Goal: Information Seeking & Learning: Learn about a topic

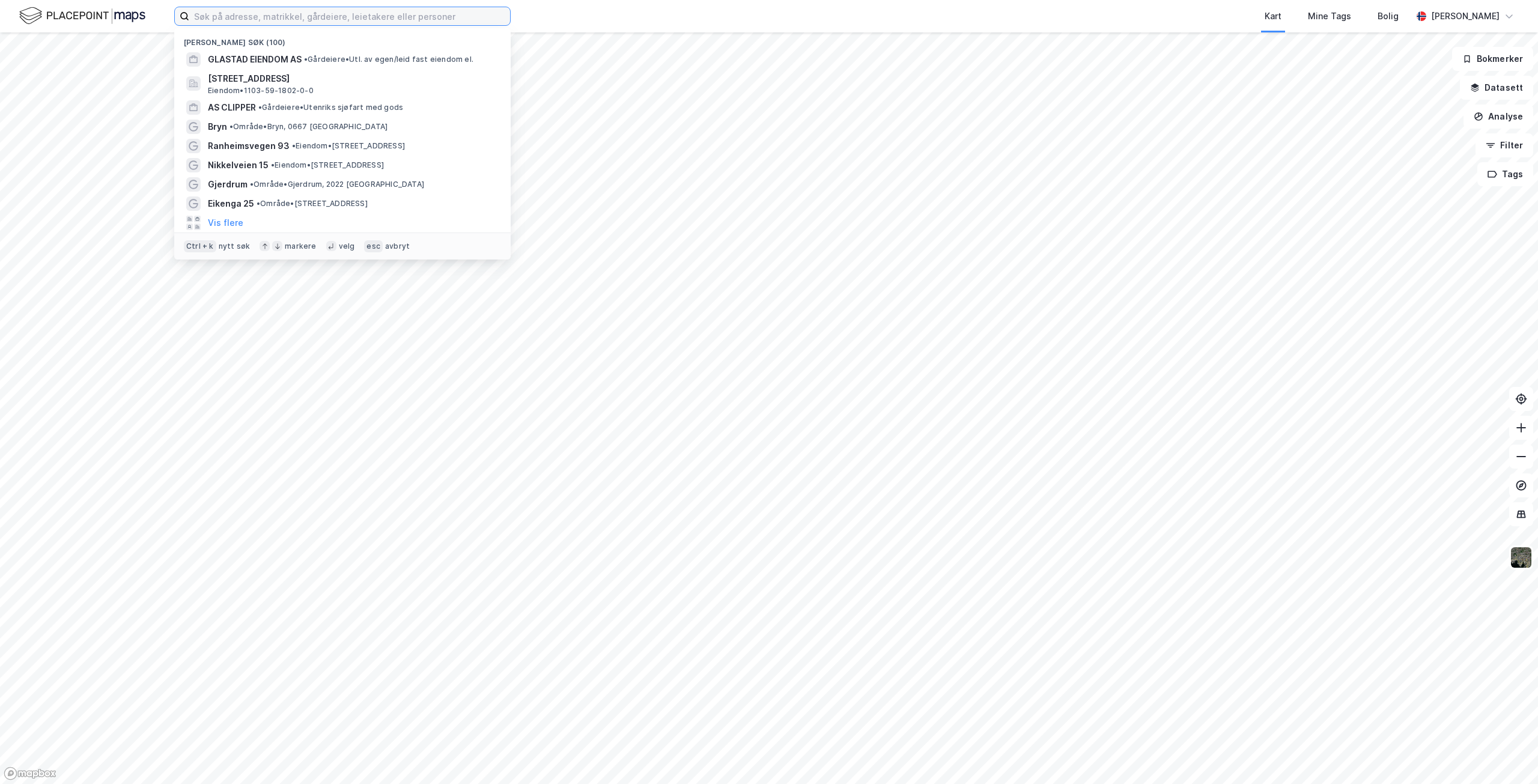
click at [384, 17] on input at bounding box center [349, 16] width 321 height 18
click at [348, 79] on span "[STREET_ADDRESS]" at bounding box center [352, 79] width 288 height 15
